Goal: Task Accomplishment & Management: Complete application form

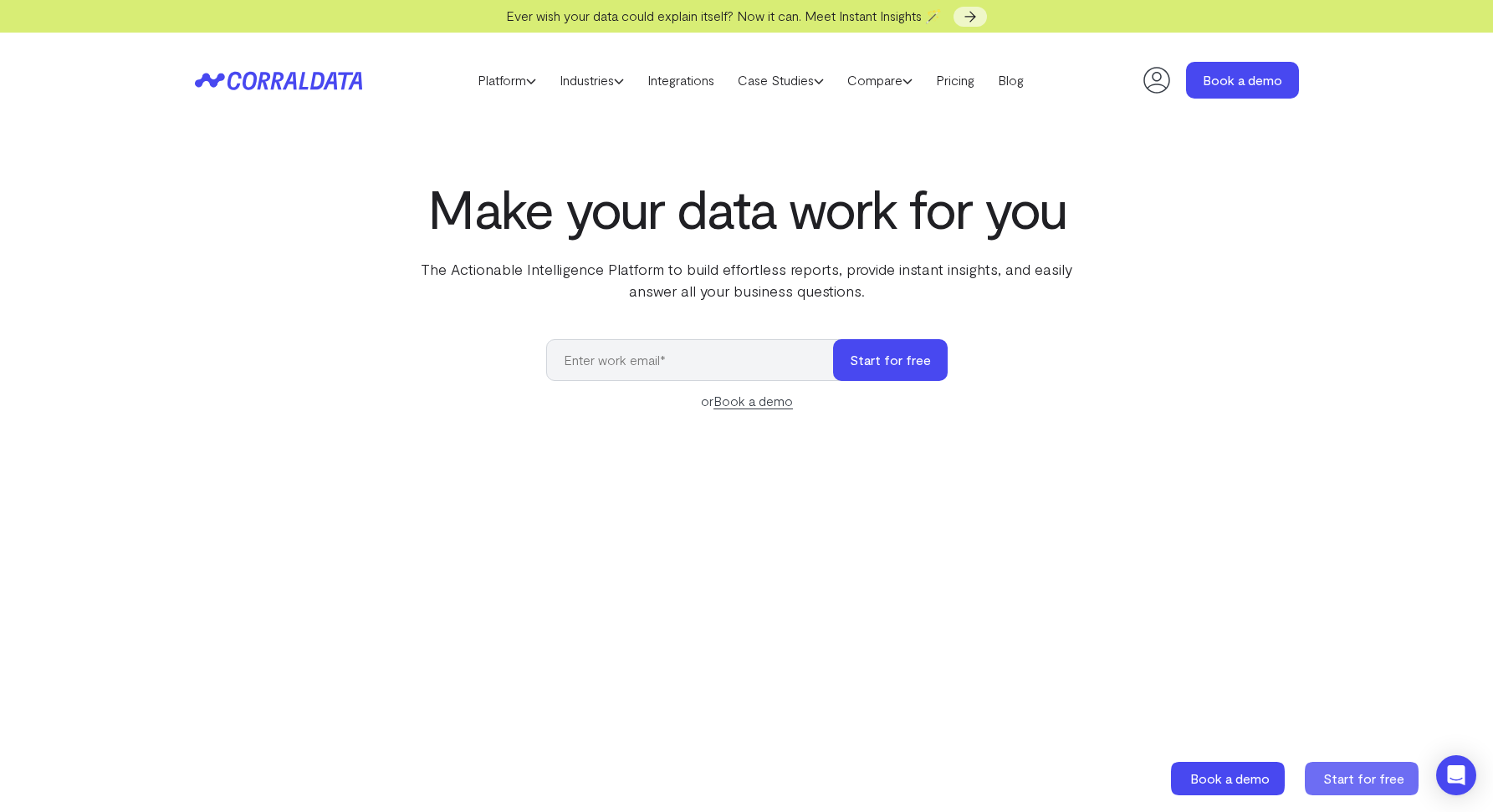
click at [1329, 772] on span "Start for free" at bounding box center [1362, 779] width 81 height 16
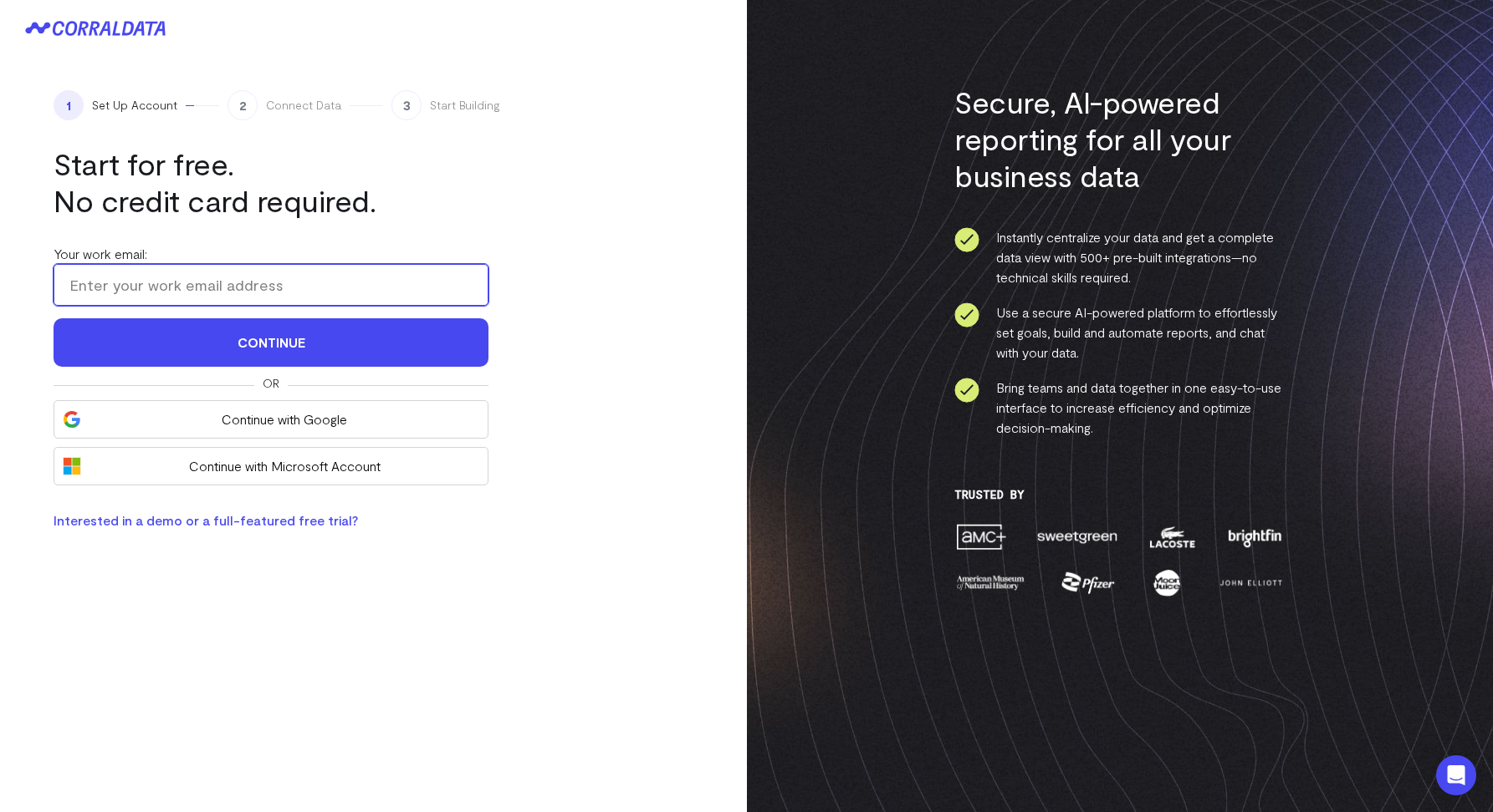
click at [143, 286] on input "Your work email:" at bounding box center [271, 285] width 435 height 42
type input "arthur+ellie@corraldata.com"
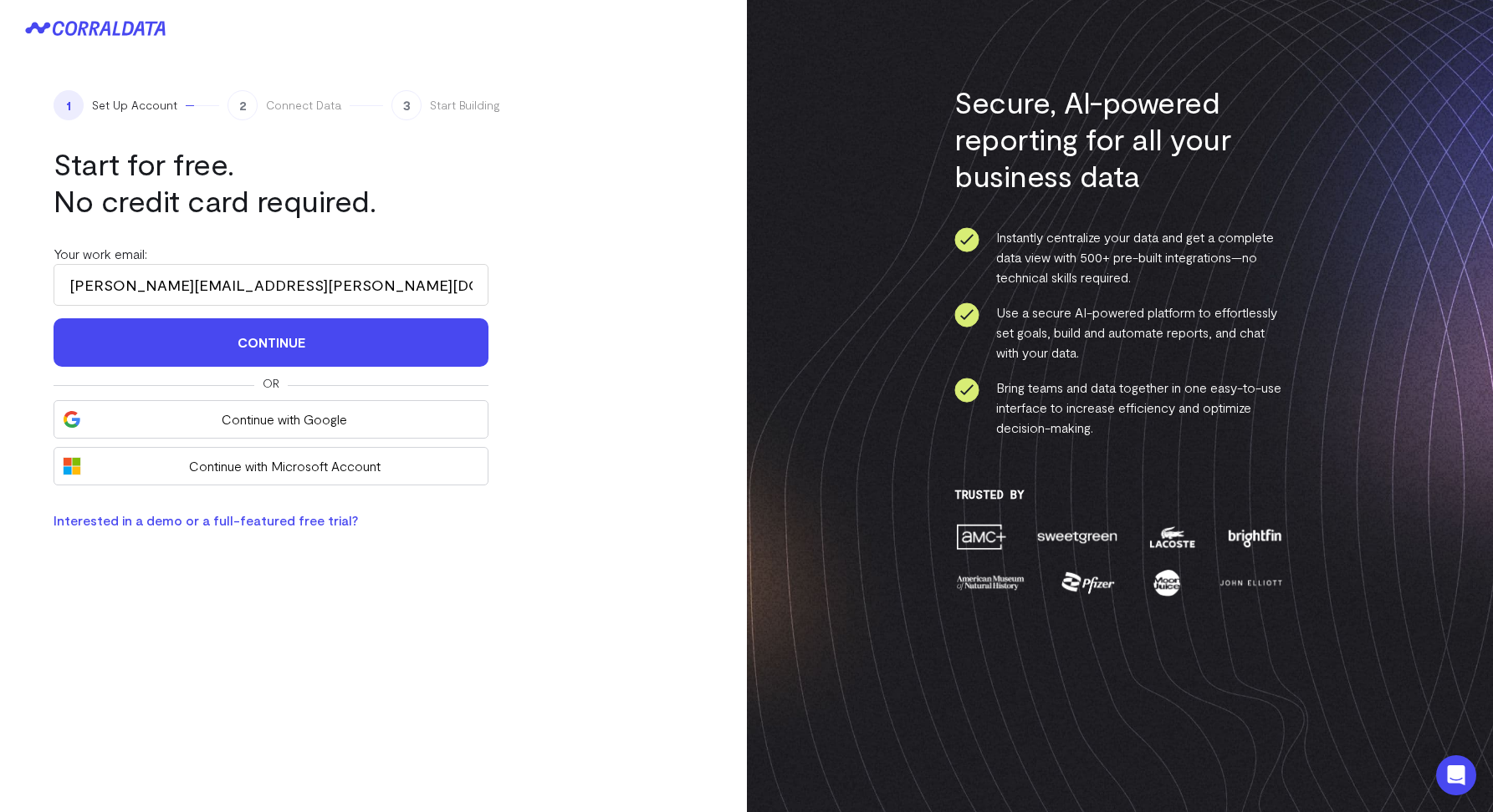
click at [605, 385] on div "1 Set Up Account 2 Connect Data 3 Start Building Start for free. No credit card…" at bounding box center [373, 310] width 746 height 507
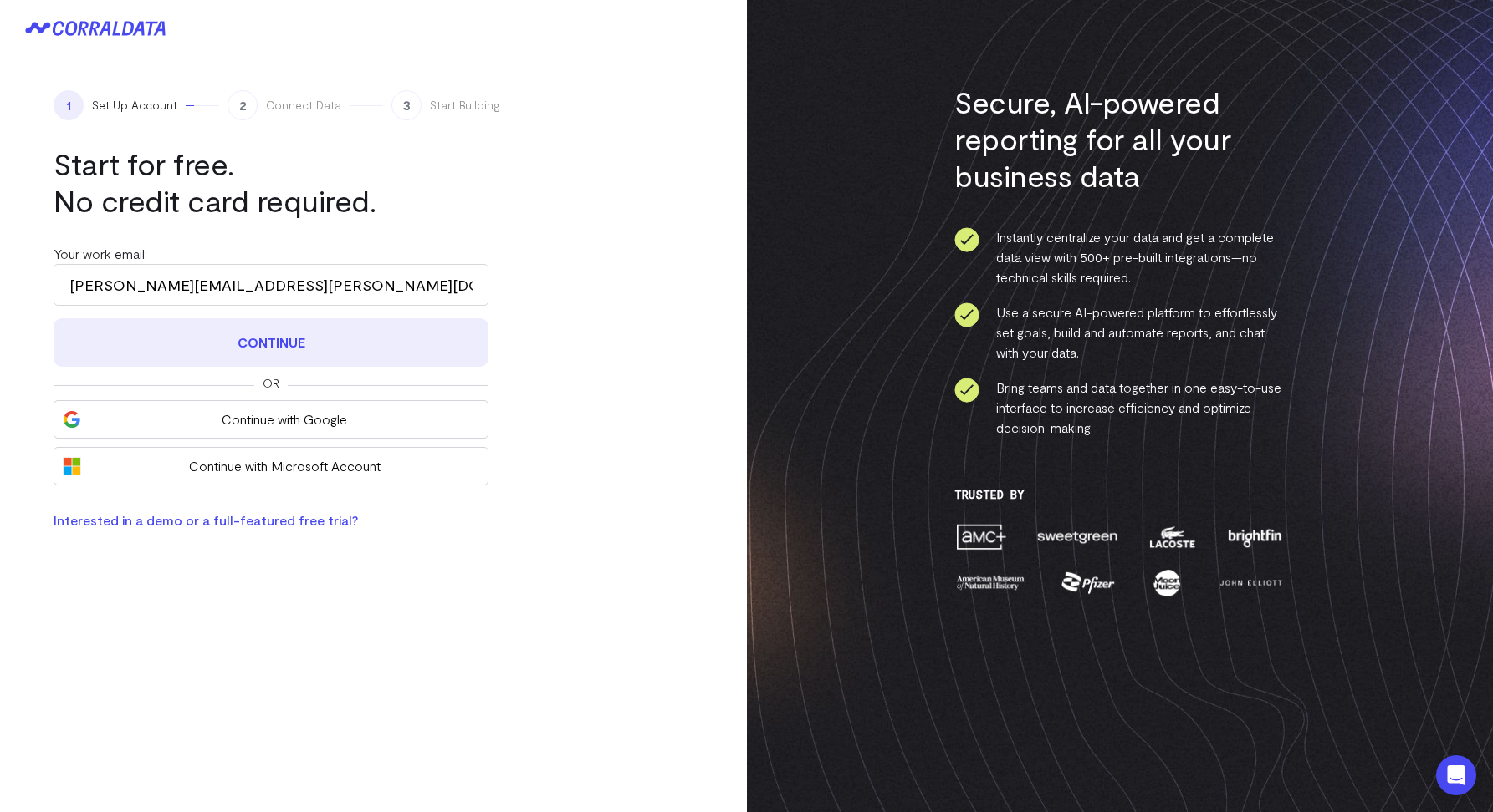
click at [281, 348] on button "Continue" at bounding box center [271, 343] width 435 height 49
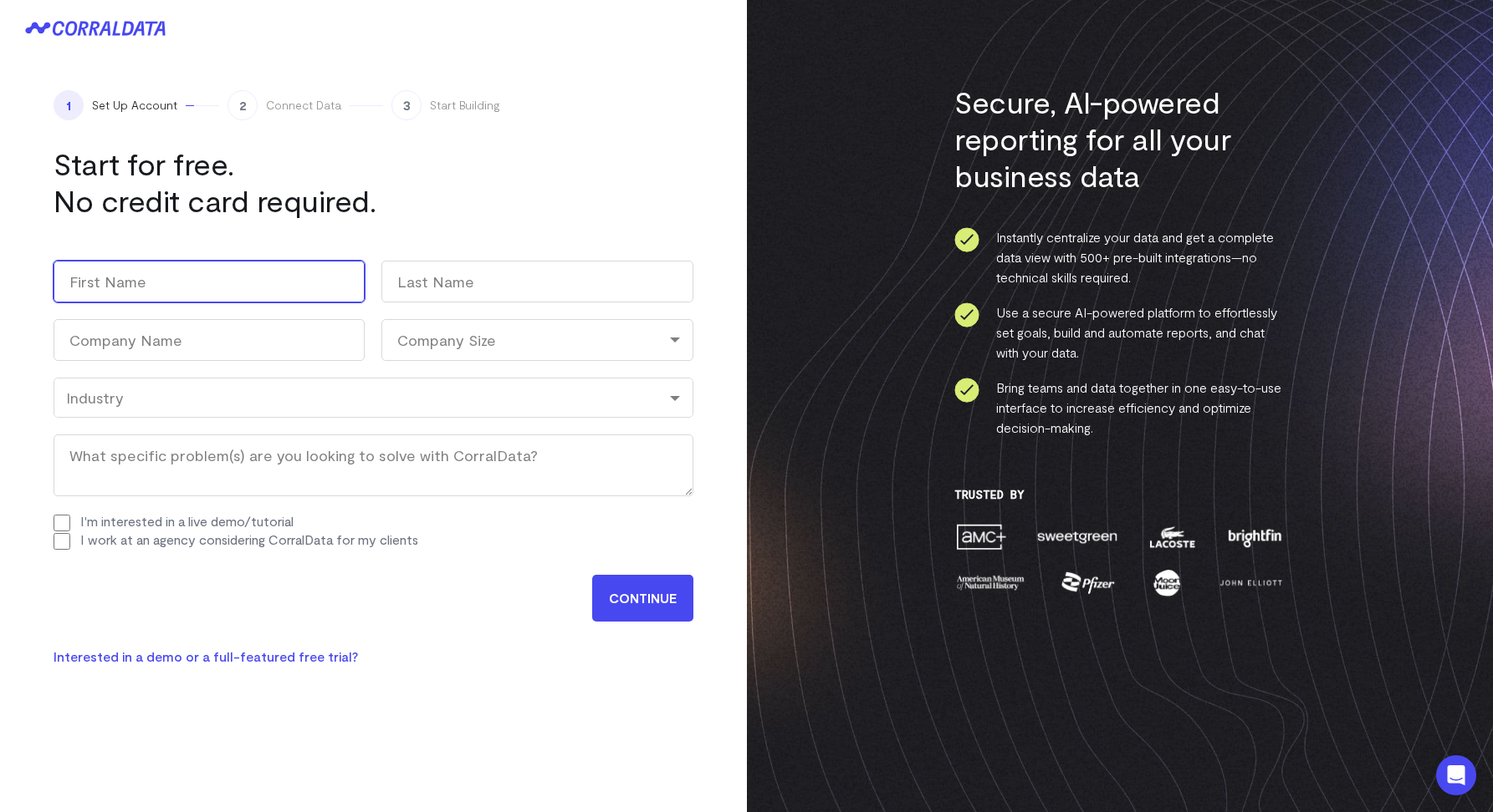
click at [173, 287] on input "First" at bounding box center [209, 282] width 311 height 42
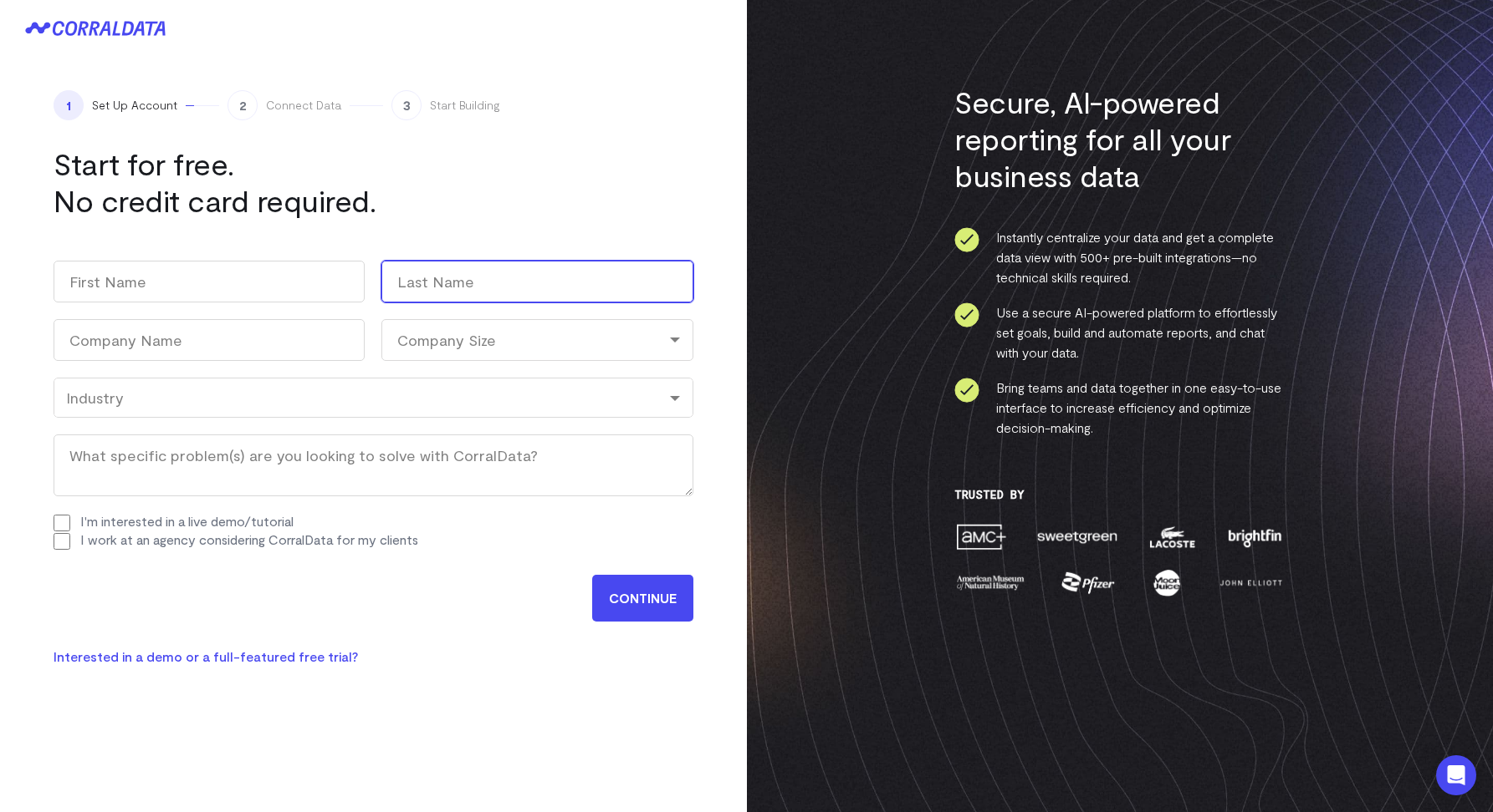
click at [458, 267] on input "Last" at bounding box center [537, 282] width 311 height 42
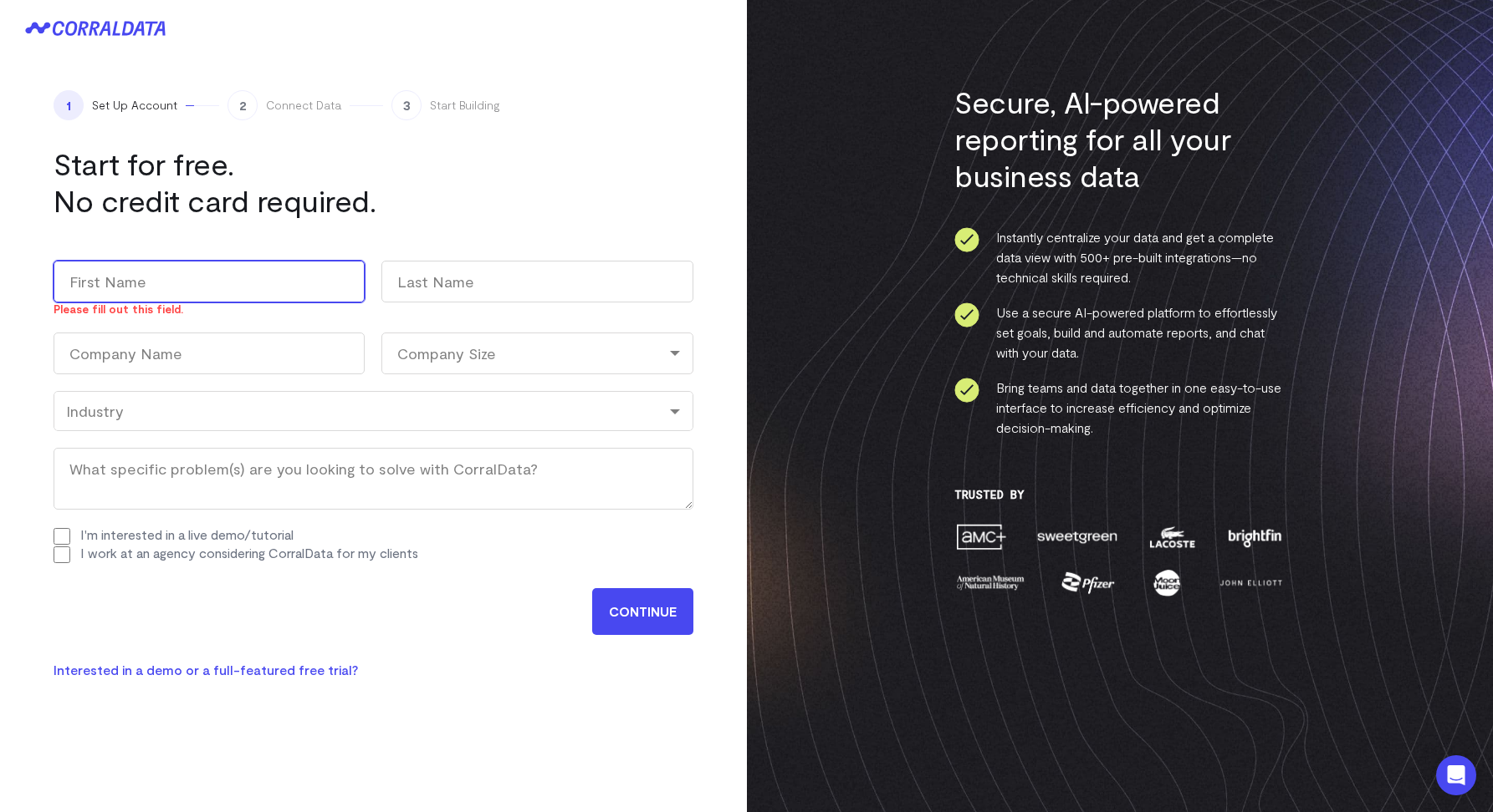
click at [153, 295] on input "First" at bounding box center [209, 282] width 311 height 42
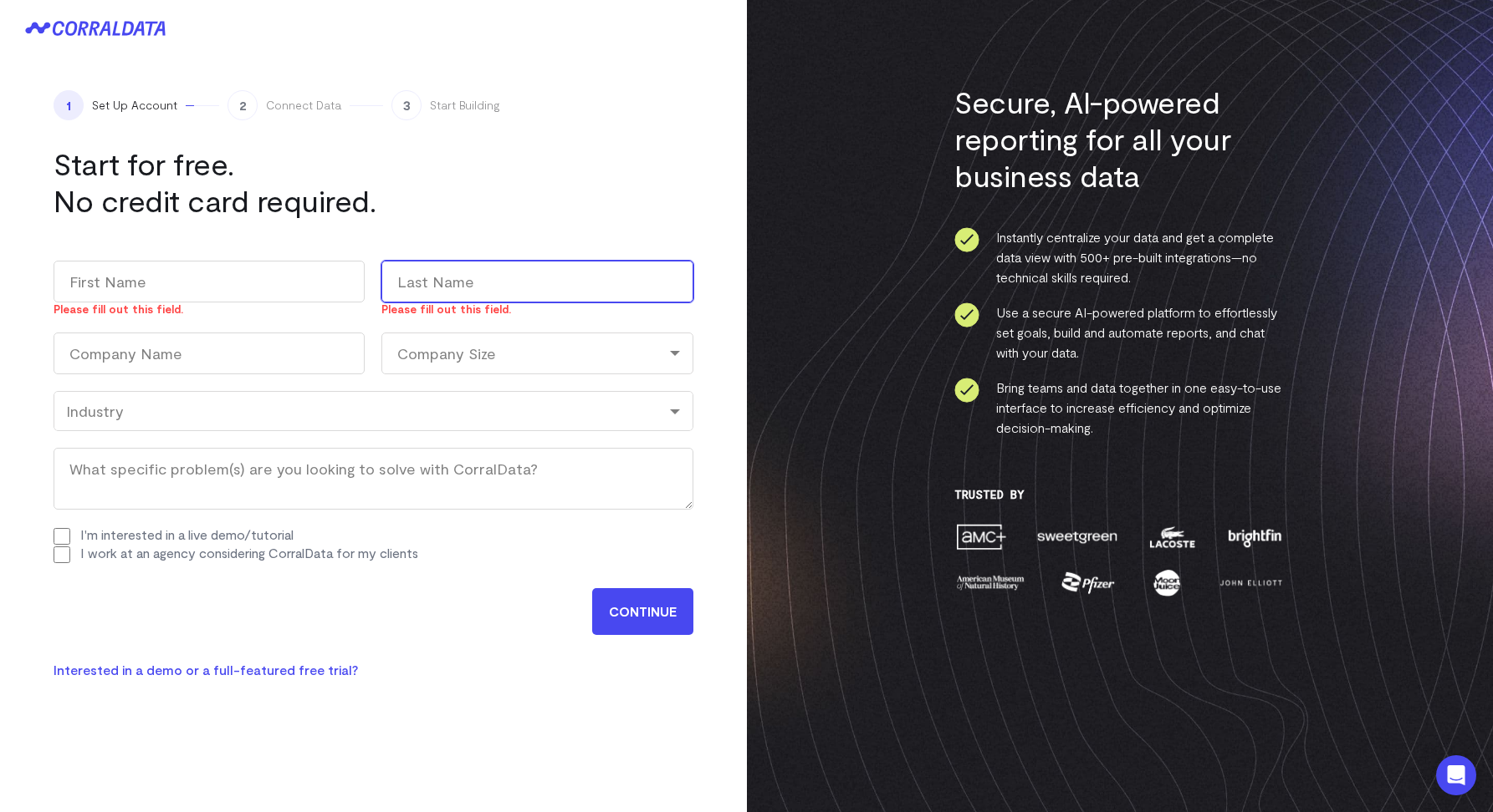
click at [428, 283] on input "Last" at bounding box center [537, 282] width 311 height 42
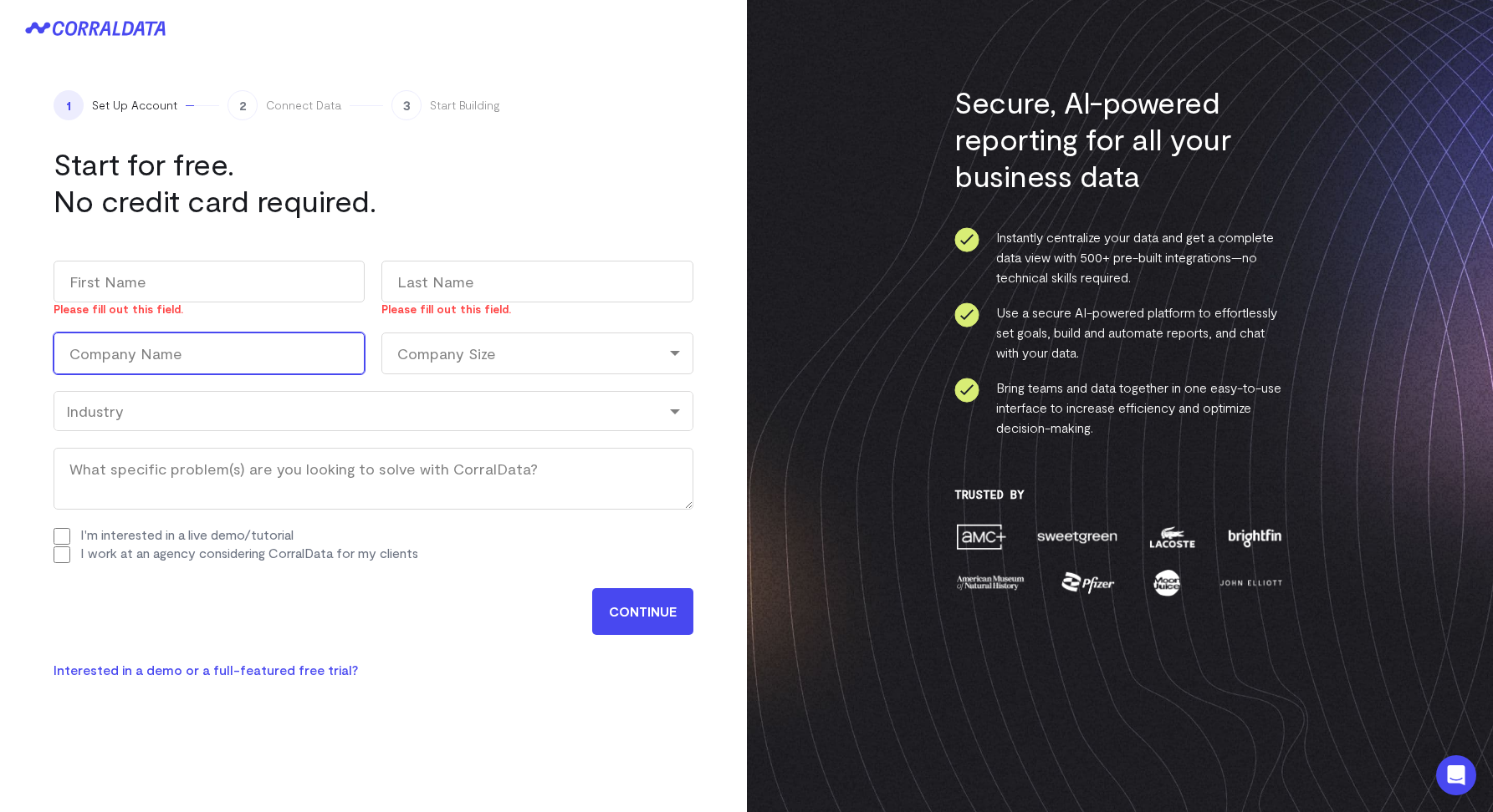
click at [136, 351] on input "Company Name (Required)" at bounding box center [209, 354] width 311 height 42
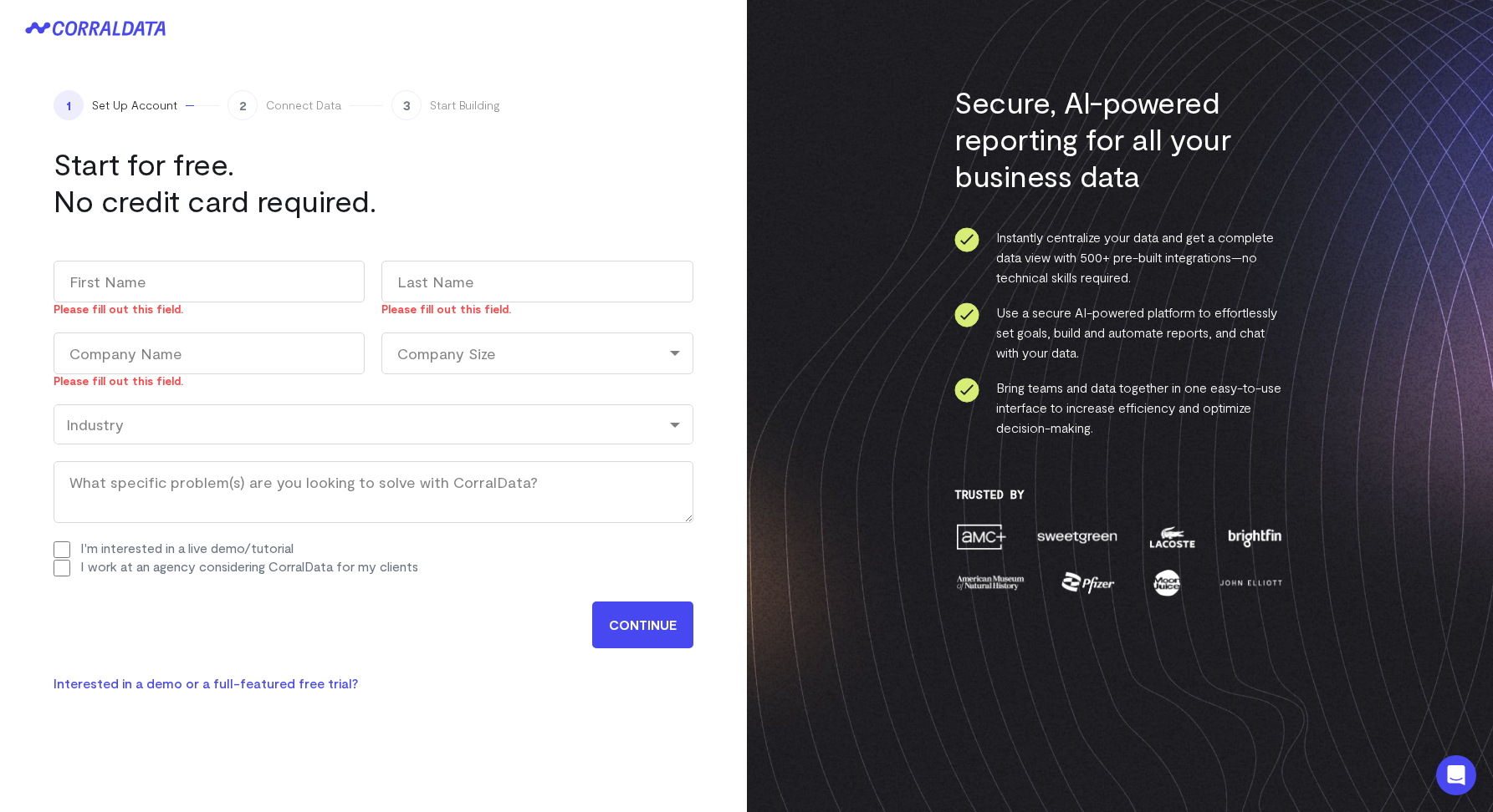
click at [418, 356] on div "Company Size" at bounding box center [537, 354] width 311 height 42
click at [360, 395] on div "Work email (Required) arthur+ellie@corraldata.com Name Please fill out this fie…" at bounding box center [374, 418] width 640 height 350
click at [400, 360] on div "Company Size" at bounding box center [537, 354] width 311 height 42
click at [315, 385] on div "Please fill out this field." at bounding box center [209, 381] width 311 height 13
click at [219, 424] on div "Industry" at bounding box center [373, 424] width 615 height 18
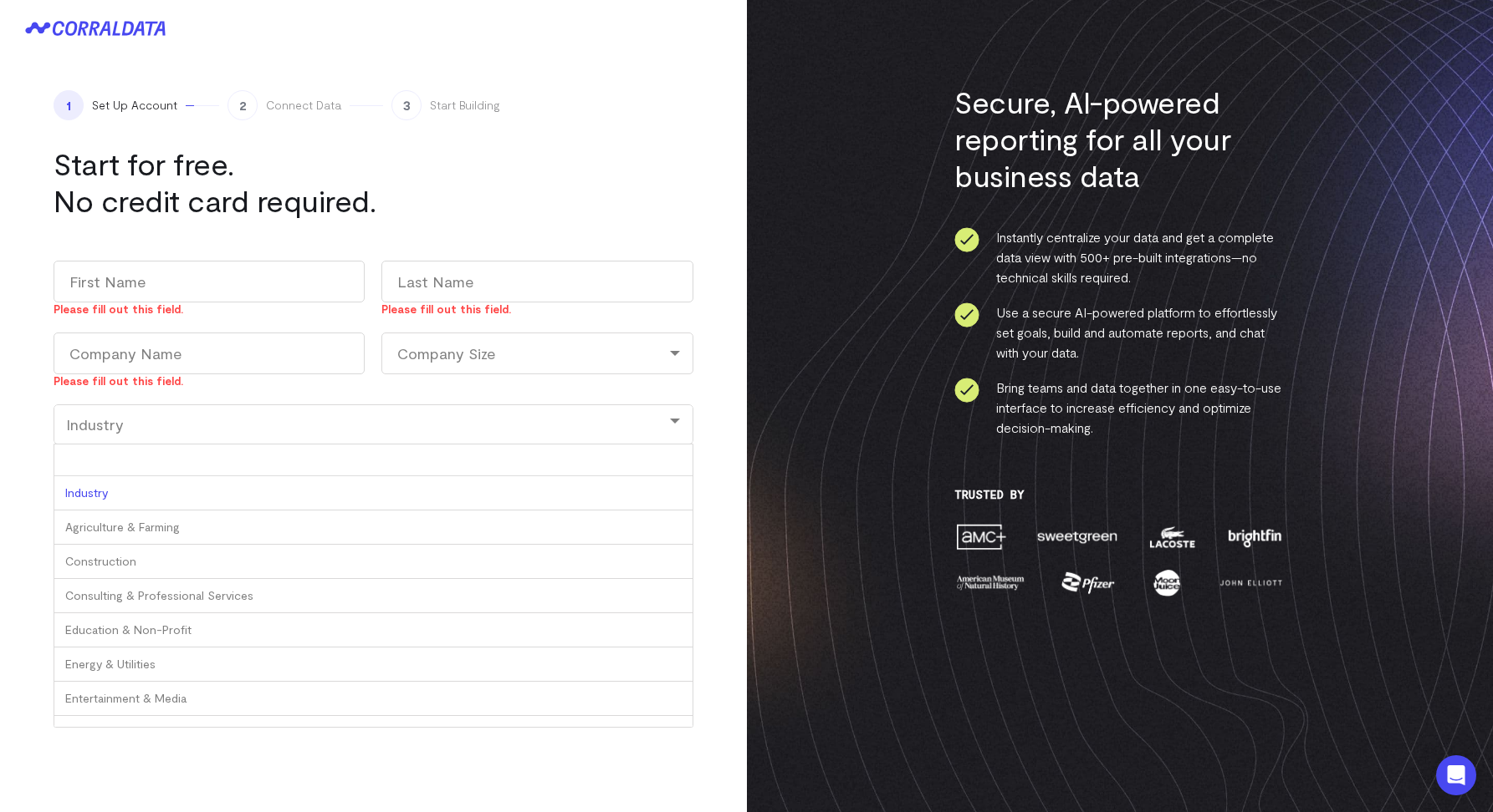
click at [217, 423] on div "Industry" at bounding box center [373, 424] width 615 height 18
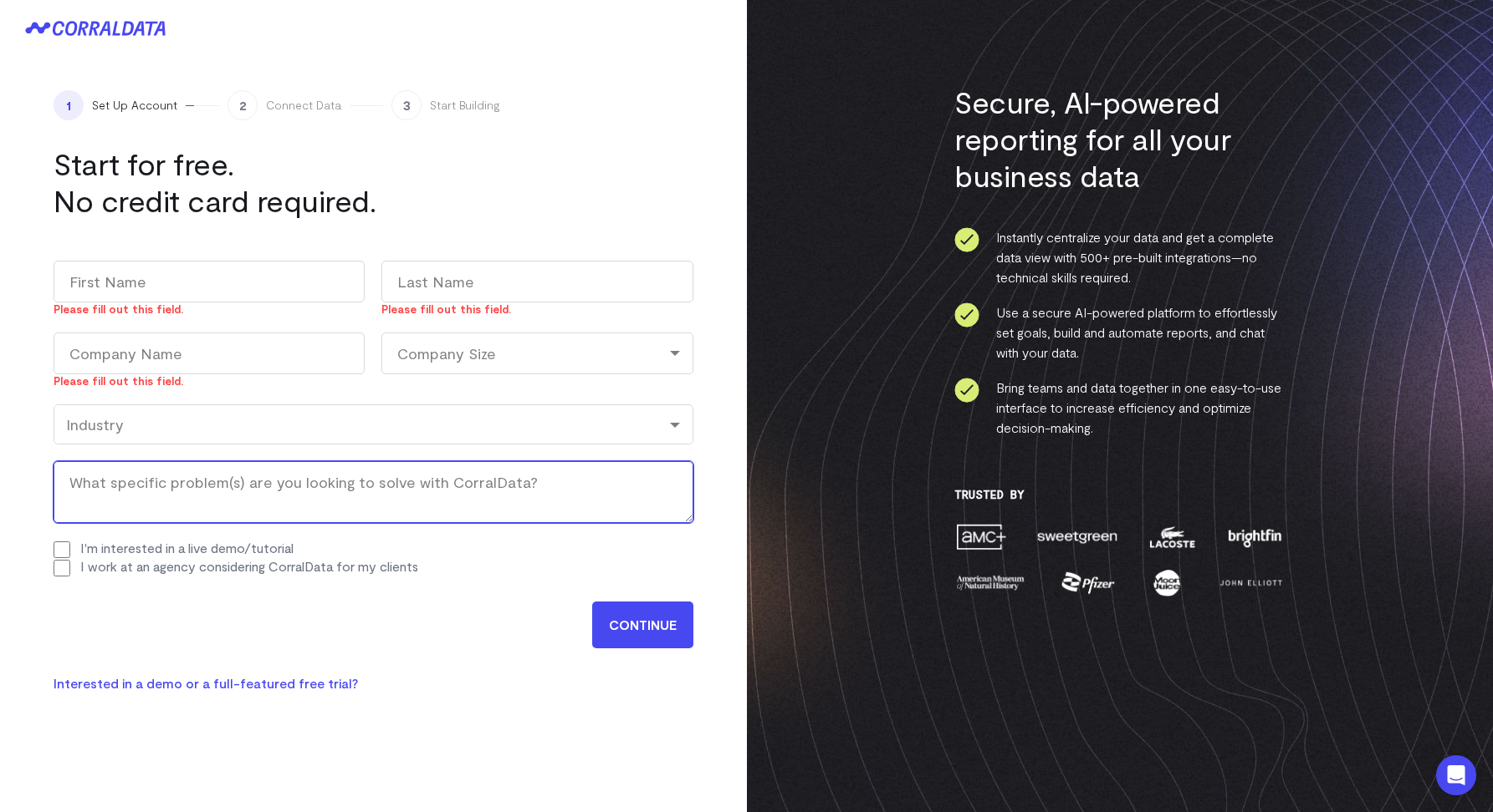
click at [169, 474] on textarea "What specific problem(s) are you looking to solve with CorralData? (Required)" at bounding box center [374, 492] width 640 height 62
